Goal: Information Seeking & Learning: Learn about a topic

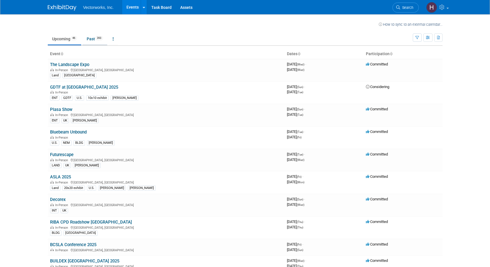
click at [95, 41] on link "Past 393" at bounding box center [94, 38] width 25 height 11
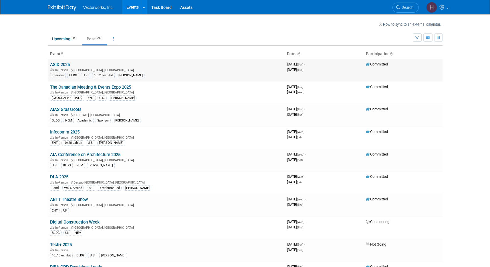
click at [59, 65] on link "ASID 2025" at bounding box center [60, 64] width 20 height 5
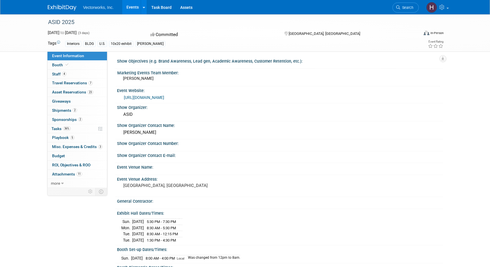
scroll to position [1, 0]
click at [64, 71] on link "4 Staff 4" at bounding box center [78, 74] width 60 height 9
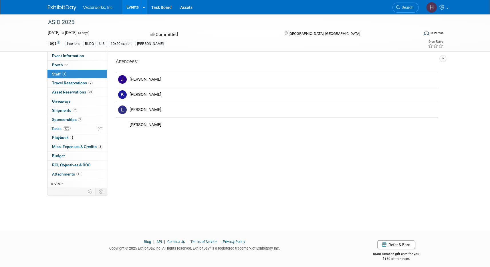
click at [160, 148] on div "Show Objectives (e.g. Brand Awareness, Lead gen, Academic Awareness, Customer R…" at bounding box center [274, 118] width 335 height 137
click at [325, 179] on div "Show Objectives (e.g. Brand Awareness, Lead gen, Academic Awareness, Customer R…" at bounding box center [274, 120] width 335 height 137
click at [135, 193] on div "ASID 2025 Aug 17, 2025 to Aug 19, 2025 (3 days) Aug 17, 2025 to Aug 19, 2025 Co…" at bounding box center [245, 118] width 490 height 208
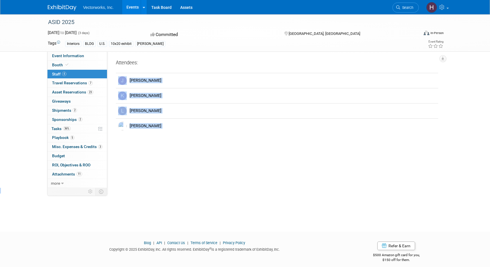
drag, startPoint x: 108, startPoint y: 202, endPoint x: -4, endPoint y: 170, distance: 116.7
click at [0, 170] on html "Vectorworks, Inc. Events Recently Viewed Events: ASID 2025 Atlanta, GA Aug 17, …" at bounding box center [245, 133] width 490 height 267
click at [136, 198] on div "ASID 2025 Aug 17, 2025 to Aug 19, 2025 (3 days) Aug 17, 2025 to Aug 19, 2025 Co…" at bounding box center [245, 118] width 490 height 208
drag, startPoint x: 261, startPoint y: 139, endPoint x: 183, endPoint y: 125, distance: 79.5
click at [169, 125] on div "Show Objectives (e.g. Brand Awareness, Lead gen, Academic Awareness, Customer R…" at bounding box center [274, 120] width 335 height 137
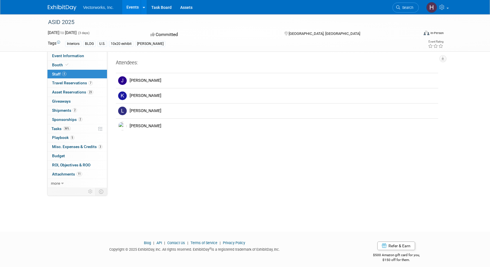
click at [154, 161] on div "Show Objectives (e.g. Brand Awareness, Lead gen, Academic Awareness, Customer R…" at bounding box center [274, 120] width 335 height 137
drag, startPoint x: 163, startPoint y: 124, endPoint x: 113, endPoint y: 83, distance: 64.9
click at [113, 83] on div "Show Objectives (e.g. Brand Awareness, Lead gen, Academic Awareness, Customer R…" at bounding box center [274, 120] width 335 height 137
click at [199, 142] on div "Show Objectives (e.g. Brand Awareness, Lead gen, Academic Awareness, Customer R…" at bounding box center [274, 120] width 335 height 137
click at [200, 141] on div "Show Objectives (e.g. Brand Awareness, Lead gen, Academic Awareness, Customer R…" at bounding box center [274, 120] width 335 height 137
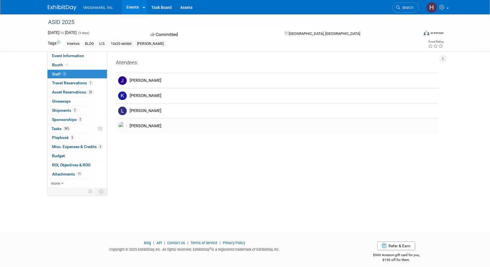
click at [144, 125] on div "Matthew Kuhlman" at bounding box center [283, 125] width 307 height 5
drag, startPoint x: 144, startPoint y: 125, endPoint x: 111, endPoint y: 125, distance: 33.5
click at [143, 126] on div "Matthew Kuhlman" at bounding box center [283, 125] width 307 height 5
click at [132, 144] on div "Show Objectives (e.g. Brand Awareness, Lead gen, Academic Awareness, Customer R…" at bounding box center [274, 120] width 335 height 137
click at [121, 126] on img at bounding box center [122, 126] width 9 height 9
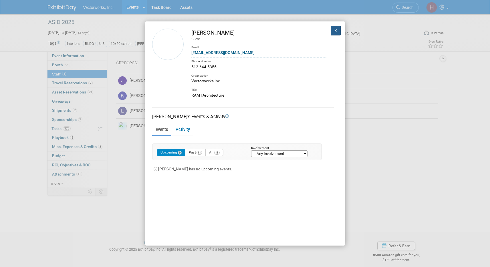
click at [331, 31] on button "X" at bounding box center [336, 31] width 10 height 10
